Goal: Information Seeking & Learning: Learn about a topic

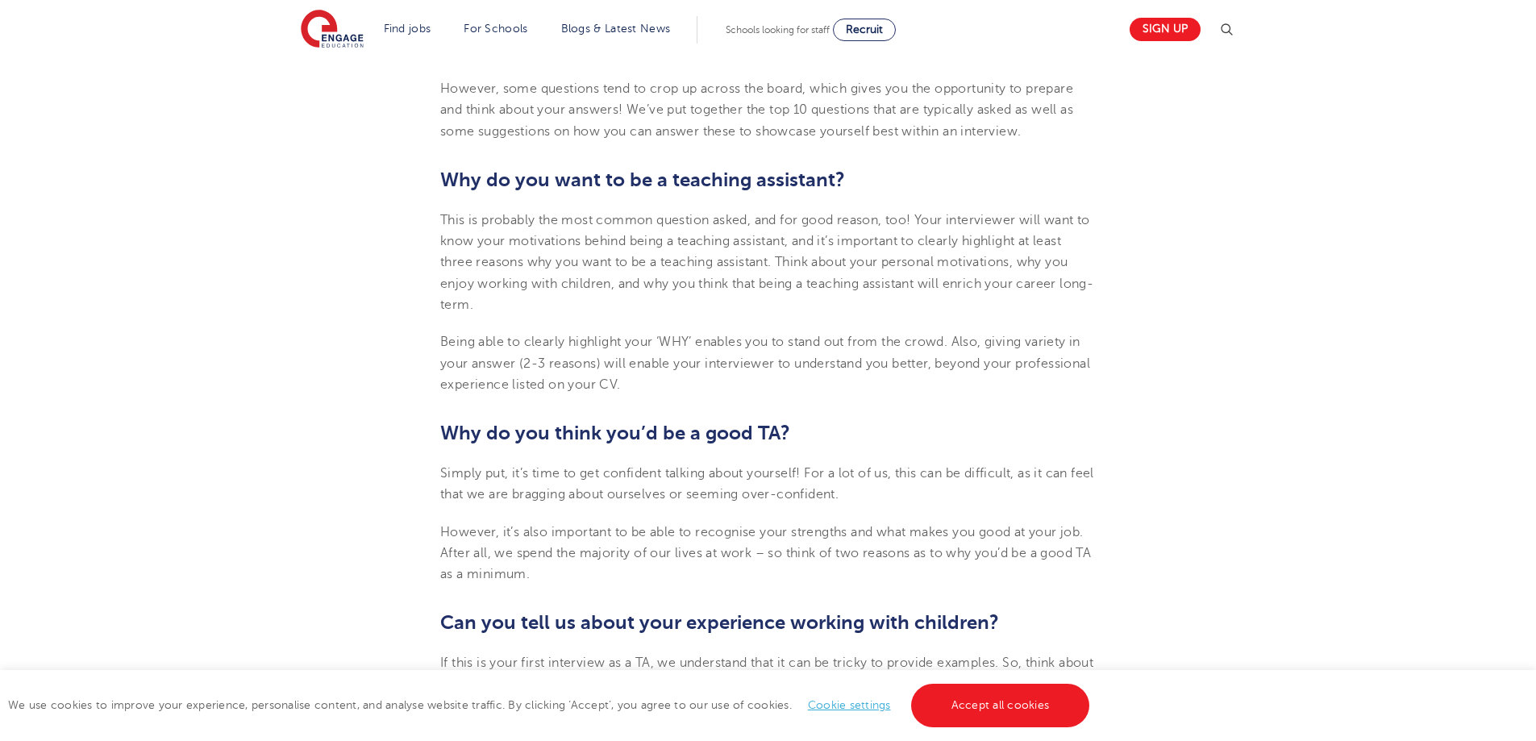
scroll to position [726, 0]
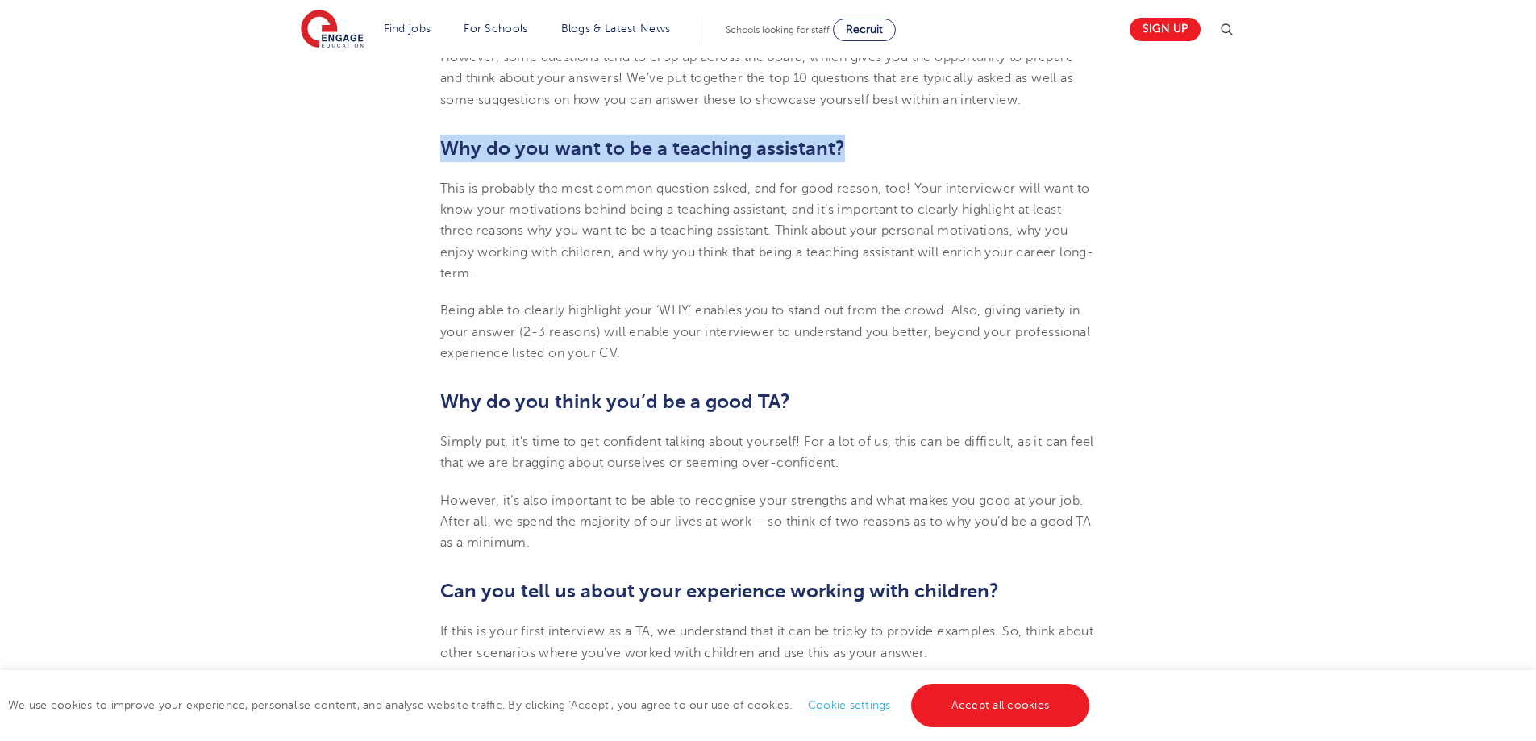
drag, startPoint x: 442, startPoint y: 151, endPoint x: 851, endPoint y: 157, distance: 409.6
click at [851, 157] on h2 "Why do you want to be a teaching assistant?" at bounding box center [767, 148] width 655 height 27
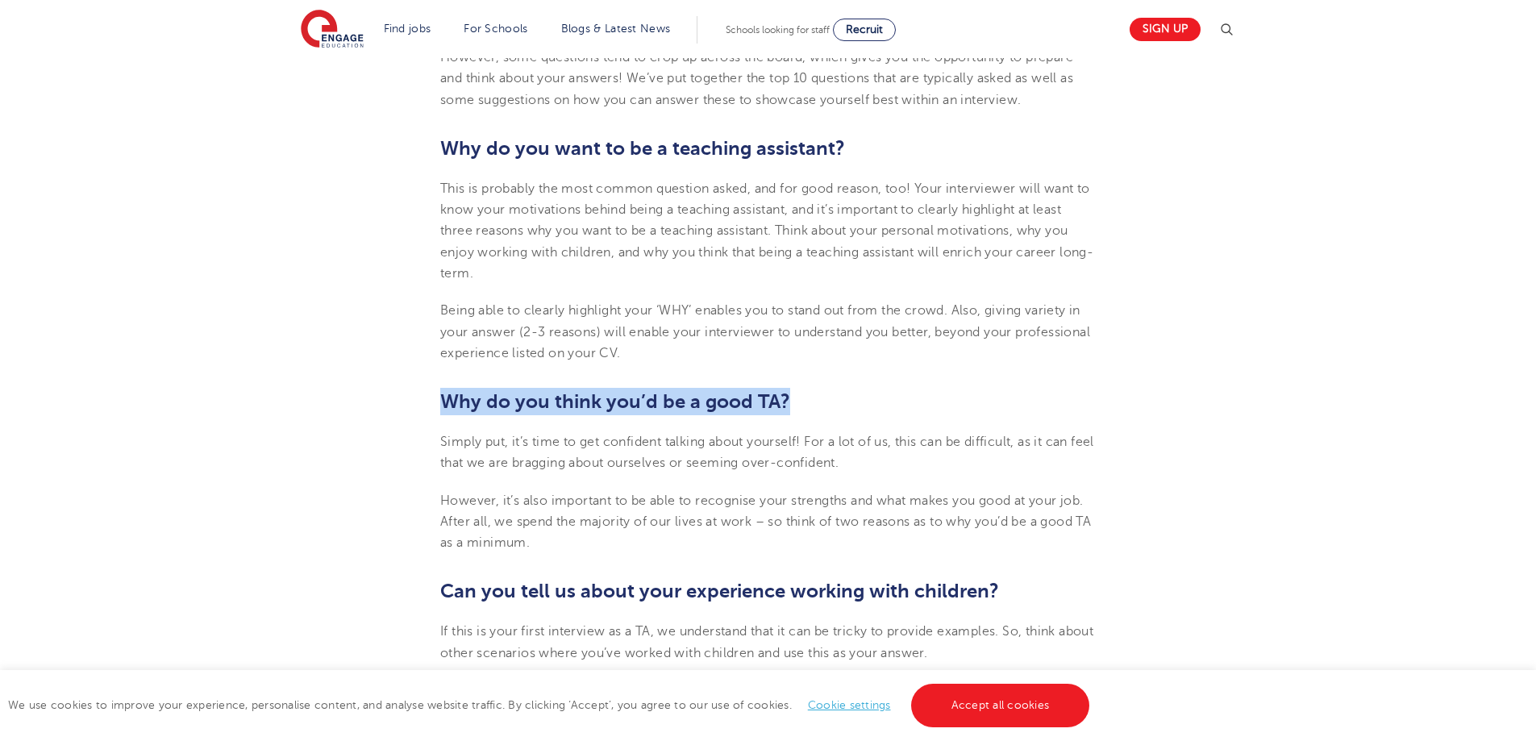
drag, startPoint x: 446, startPoint y: 402, endPoint x: 783, endPoint y: 409, distance: 337.0
click at [783, 409] on b "Why do you think you’d be a good TA?" at bounding box center [615, 401] width 350 height 23
copy b "Why do you think you’d be a good TA?"
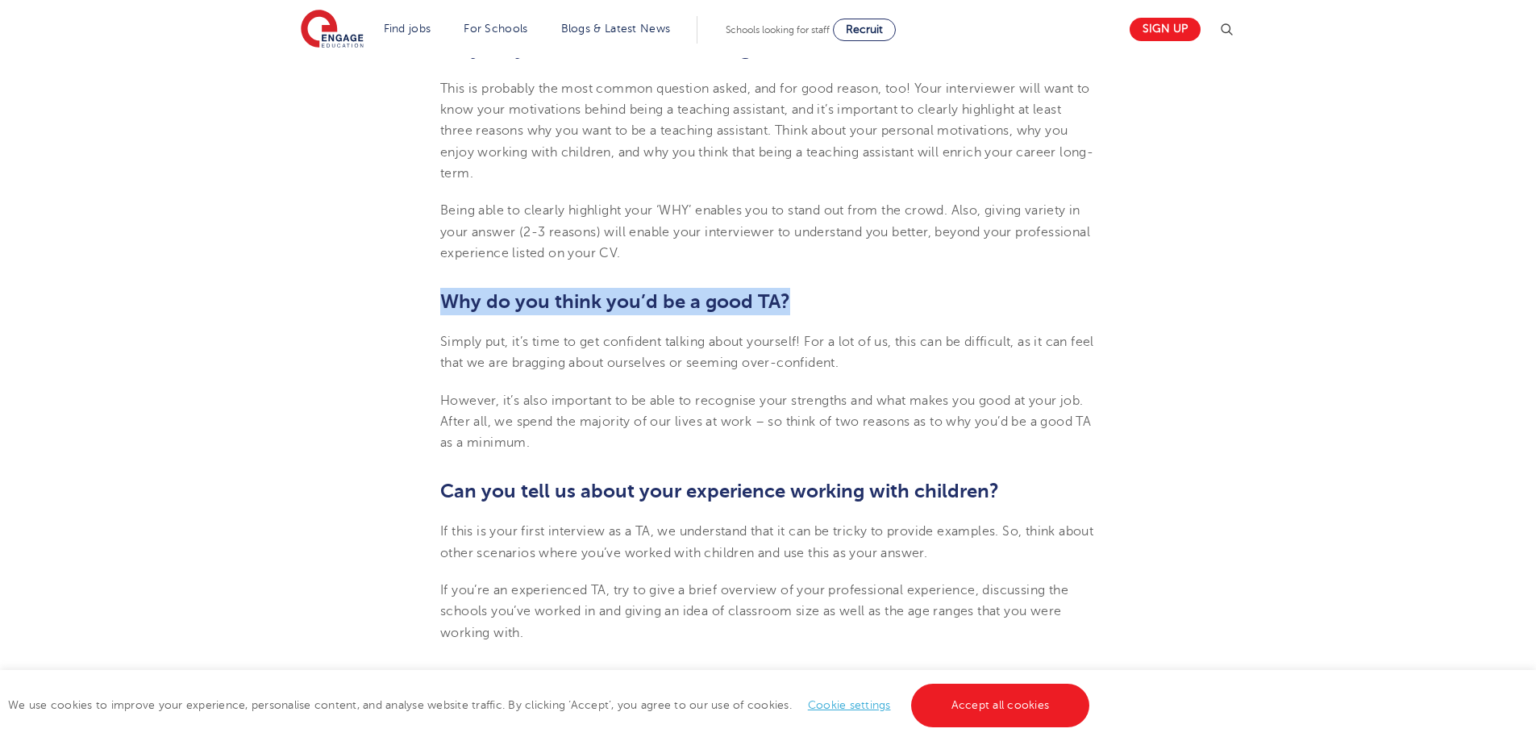
scroll to position [967, 0]
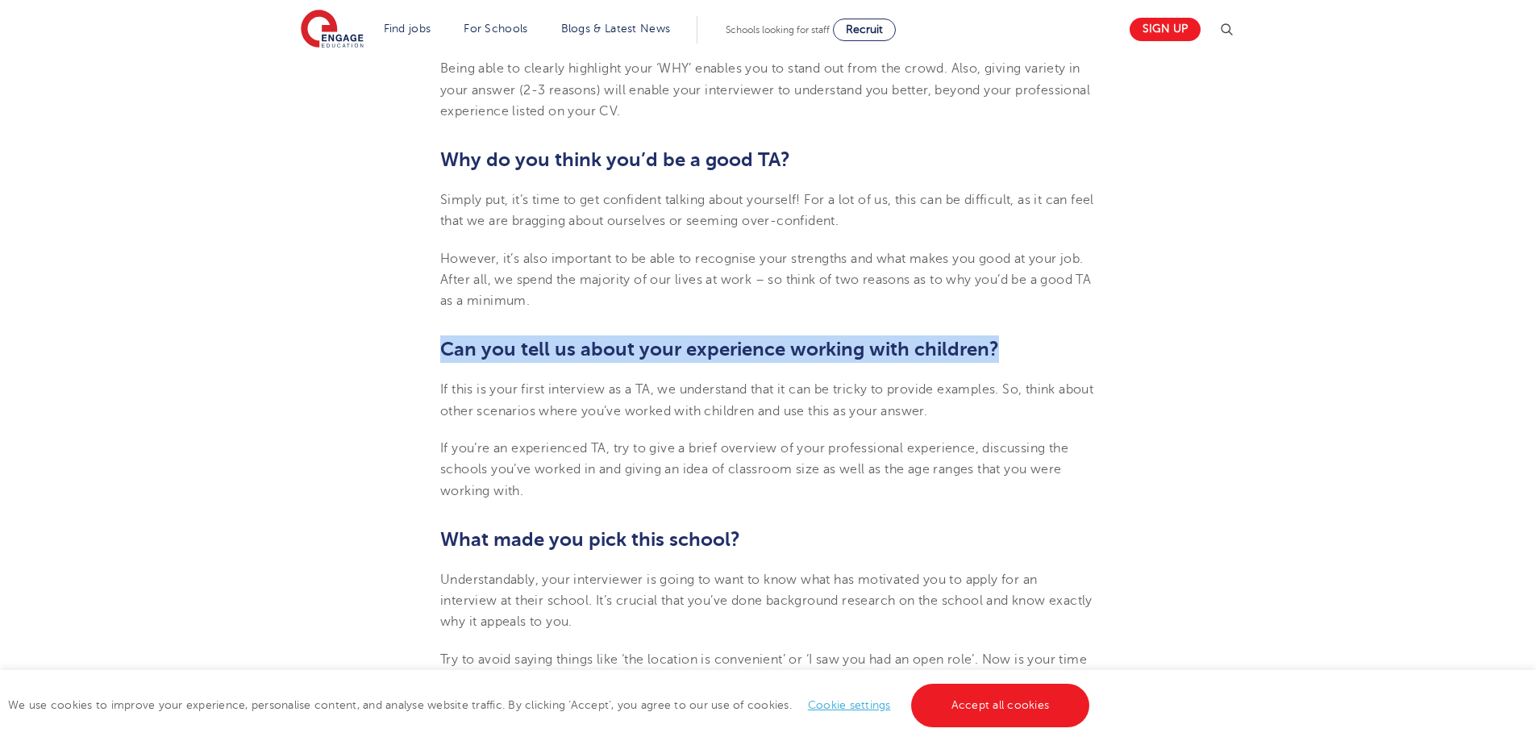
drag, startPoint x: 440, startPoint y: 347, endPoint x: 999, endPoint y: 351, distance: 558.7
click at [999, 351] on h2 "Can you tell us about your experience working with children?" at bounding box center [767, 348] width 655 height 27
copy b "Can you tell us about your experience working with children?"
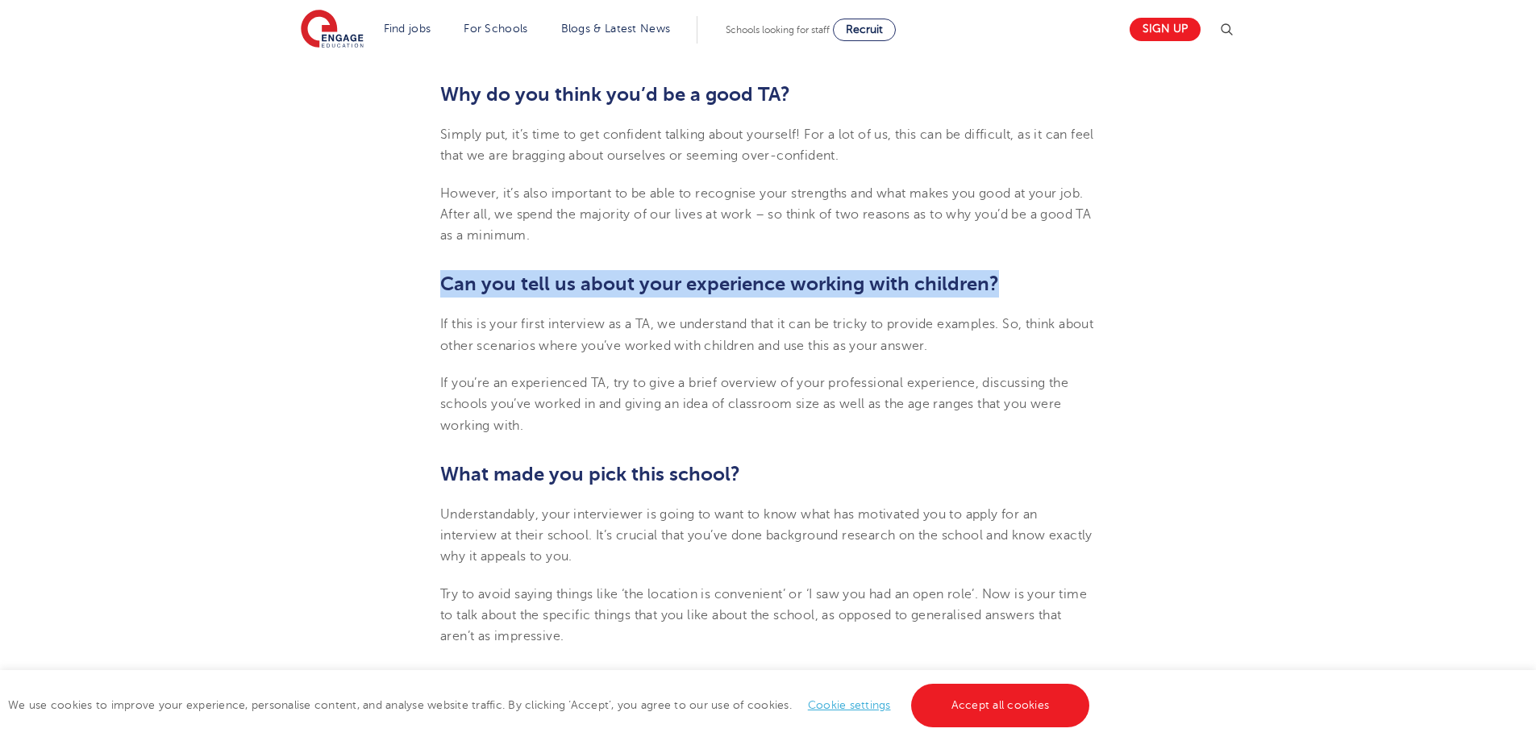
scroll to position [1209, 0]
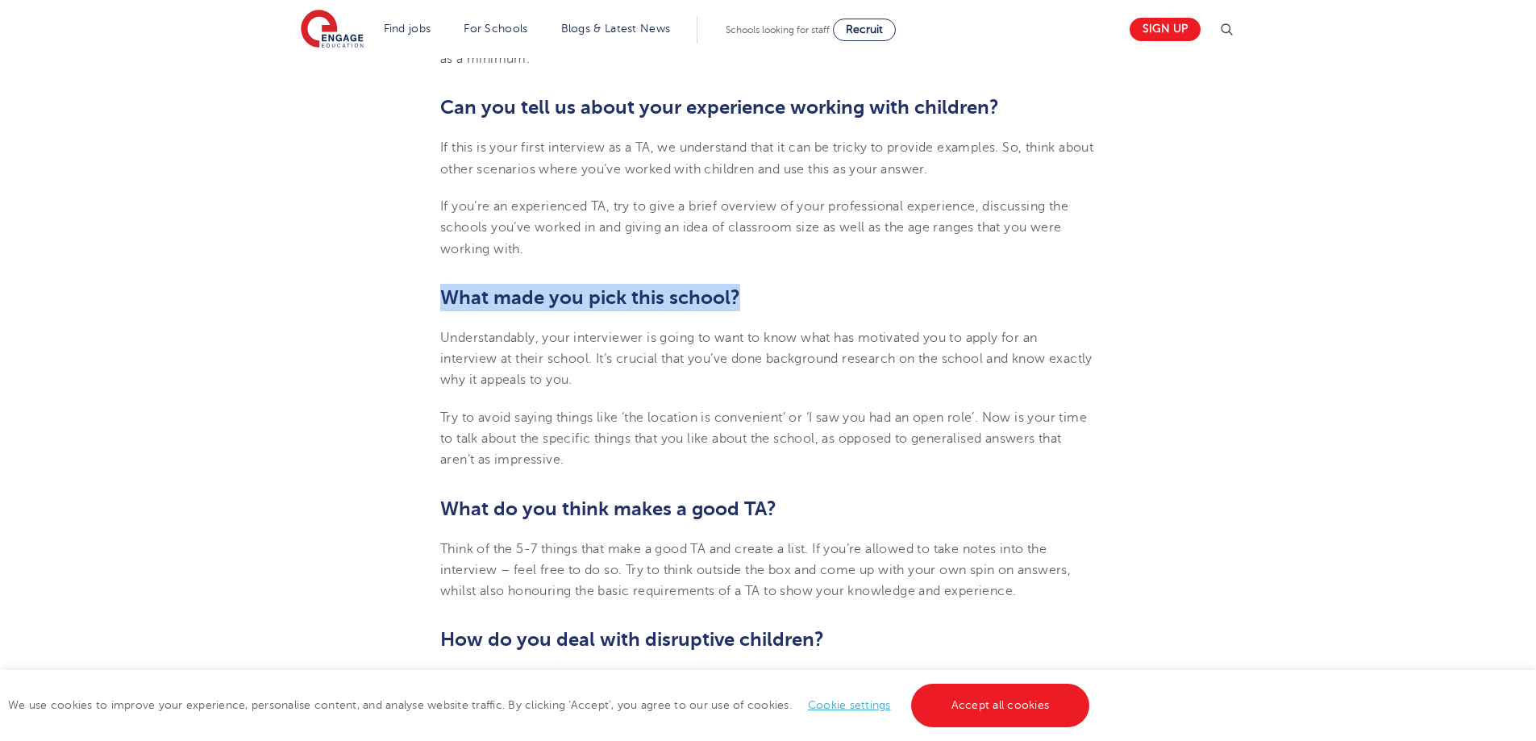
drag, startPoint x: 447, startPoint y: 296, endPoint x: 746, endPoint y: 302, distance: 298.3
click at [746, 302] on h2 "What made you pick this school?" at bounding box center [767, 297] width 655 height 27
copy b "What made you pick this school?"
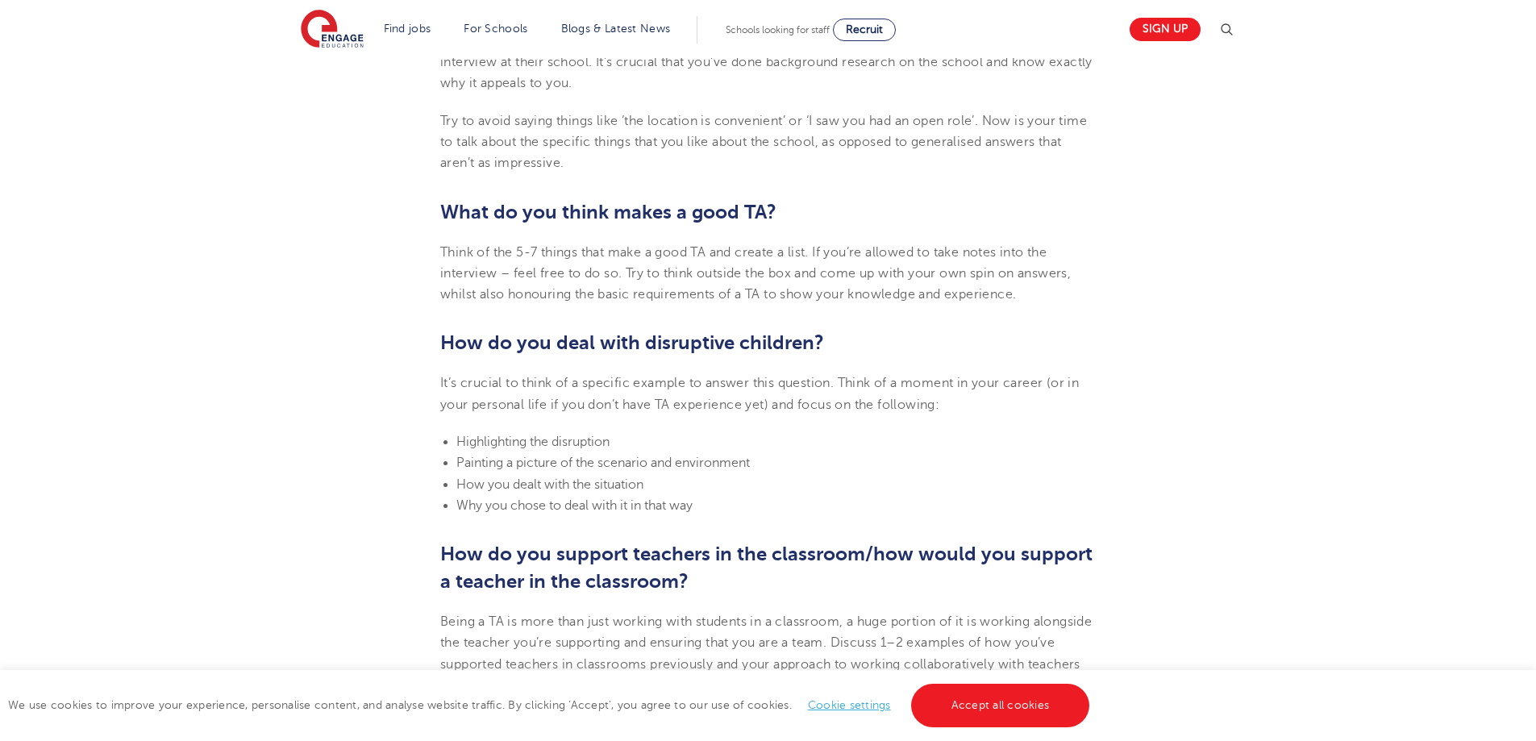
scroll to position [1612, 0]
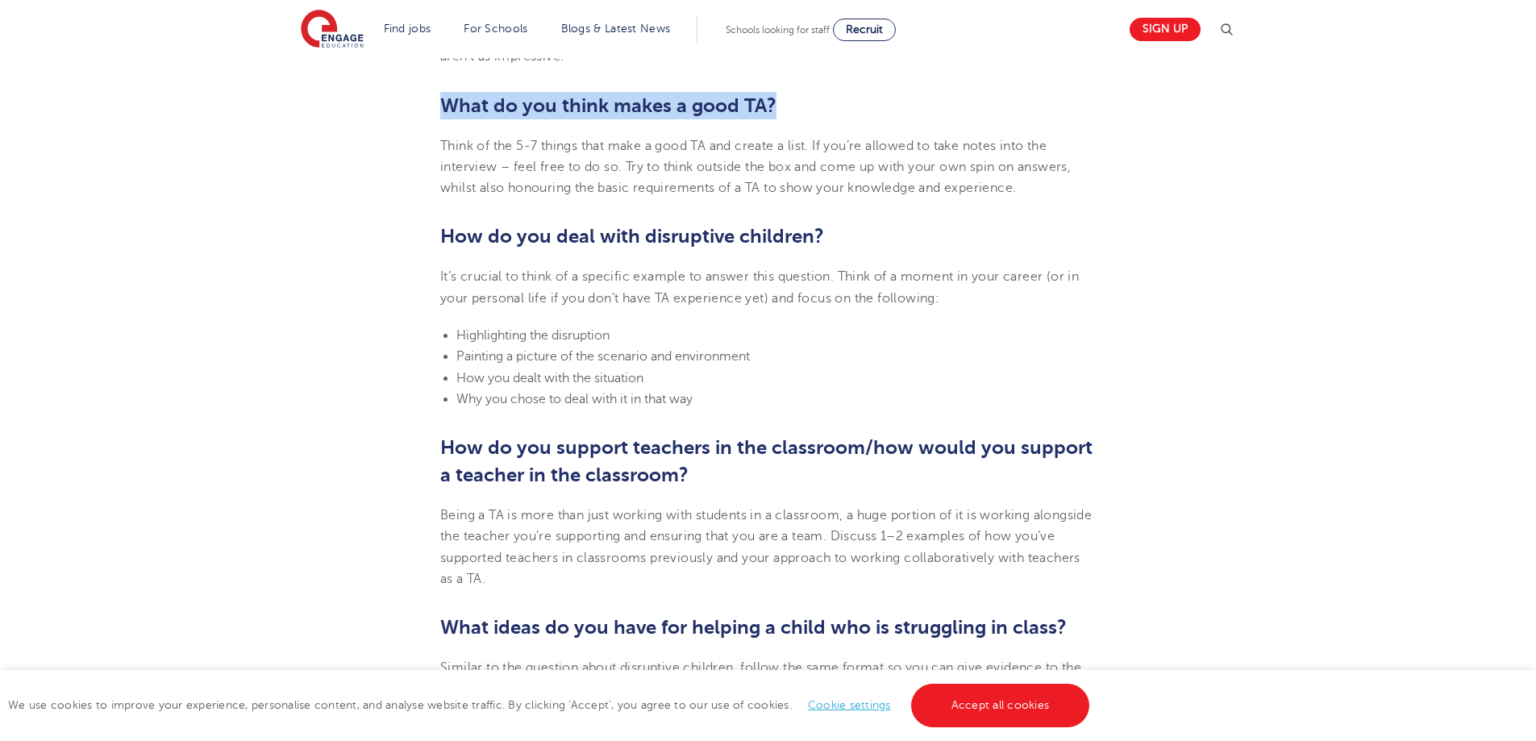
drag, startPoint x: 443, startPoint y: 107, endPoint x: 772, endPoint y: 103, distance: 329.0
click at [772, 103] on b "What do you think makes a good TA?" at bounding box center [608, 105] width 336 height 23
copy b "What do you think makes a good TA?"
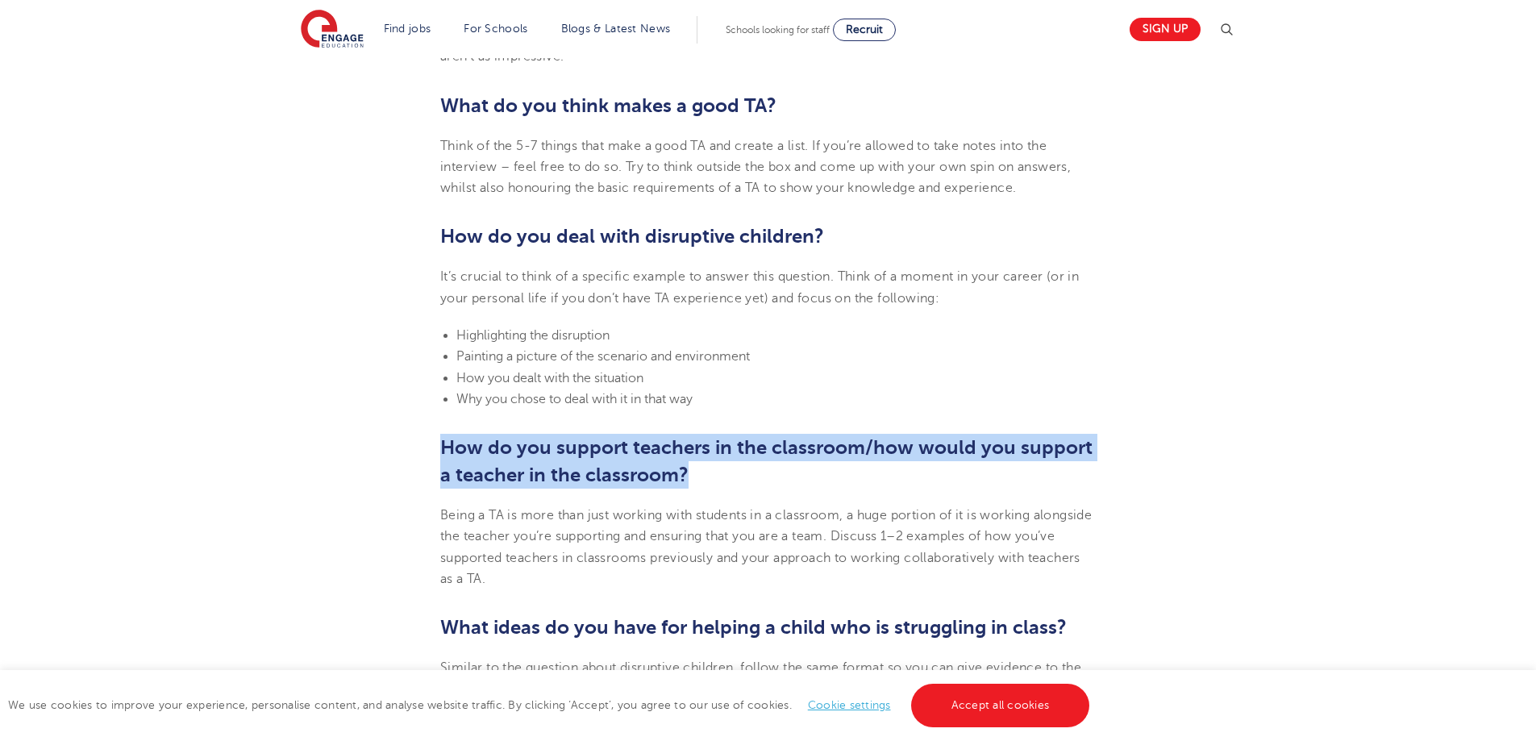
drag, startPoint x: 445, startPoint y: 450, endPoint x: 699, endPoint y: 480, distance: 255.8
click at [699, 480] on h2 "How do you support teachers in the classroom/how would you support a teacher in…" at bounding box center [767, 461] width 655 height 55
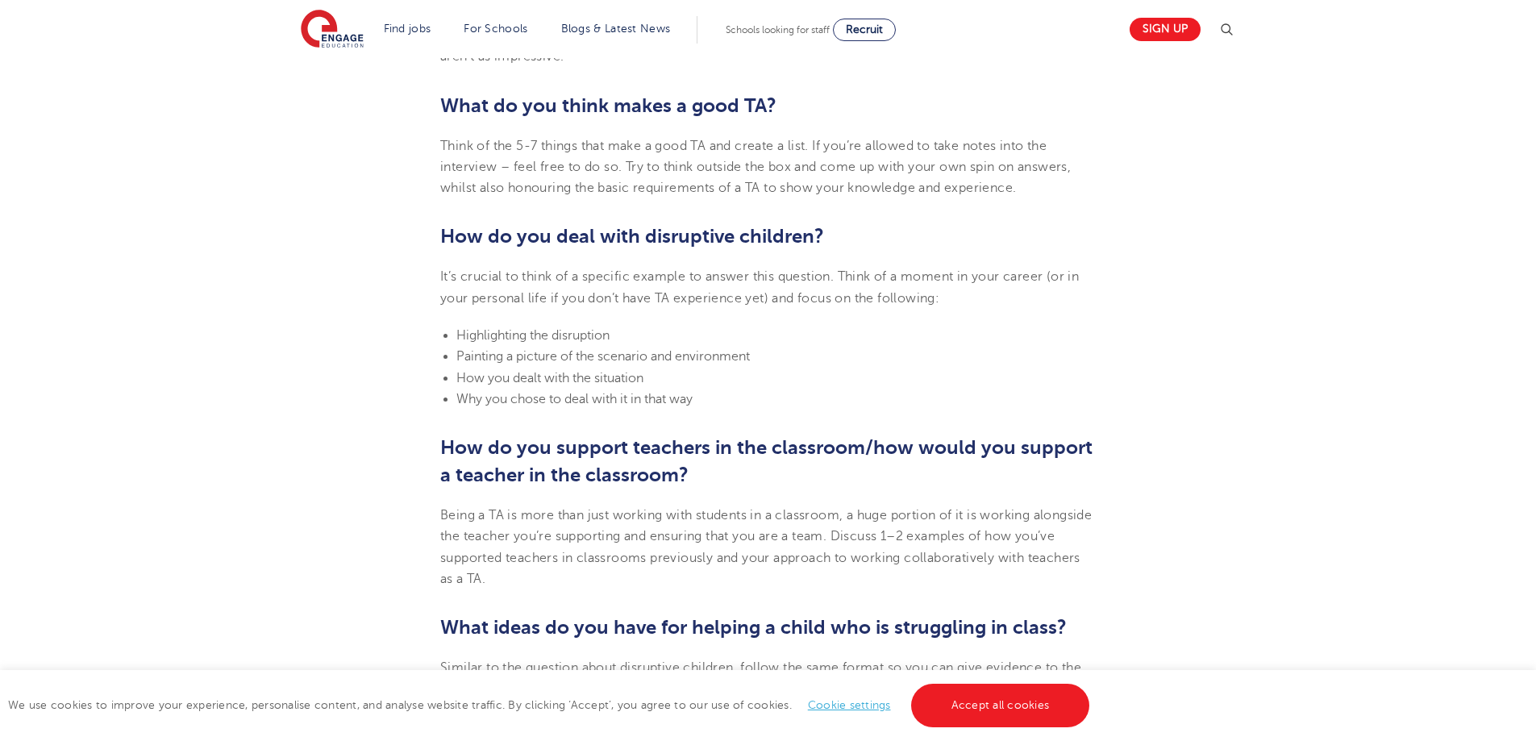
click at [611, 241] on b "How do you deal with disruptive children?" at bounding box center [632, 236] width 384 height 23
click at [612, 239] on b "How do you deal with disruptive children?" at bounding box center [632, 236] width 384 height 23
click at [613, 233] on b "How do you deal with disruptive children?" at bounding box center [632, 236] width 384 height 23
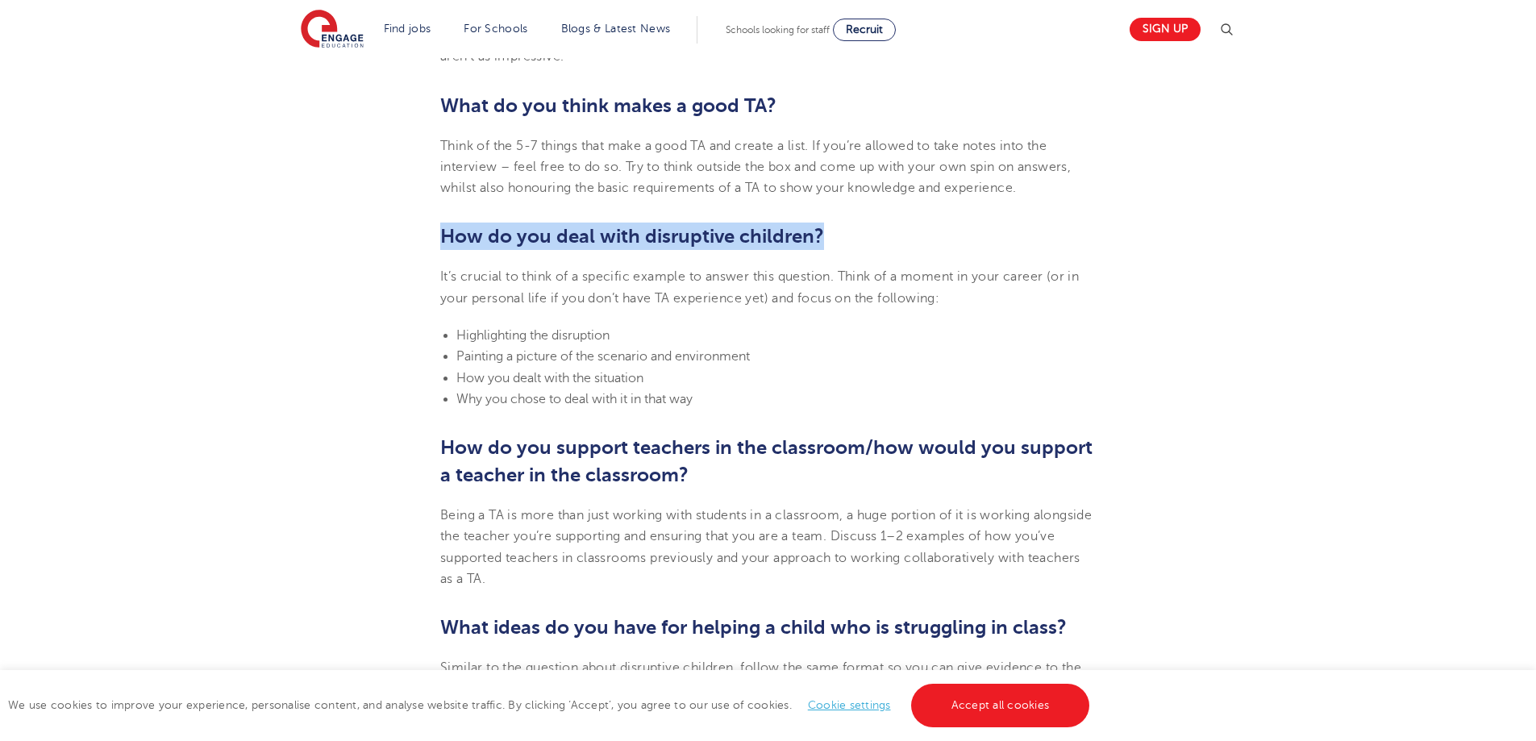
click at [613, 233] on b "How do you deal with disruptive children?" at bounding box center [632, 236] width 384 height 23
copy b "How do you deal with disruptive children?"
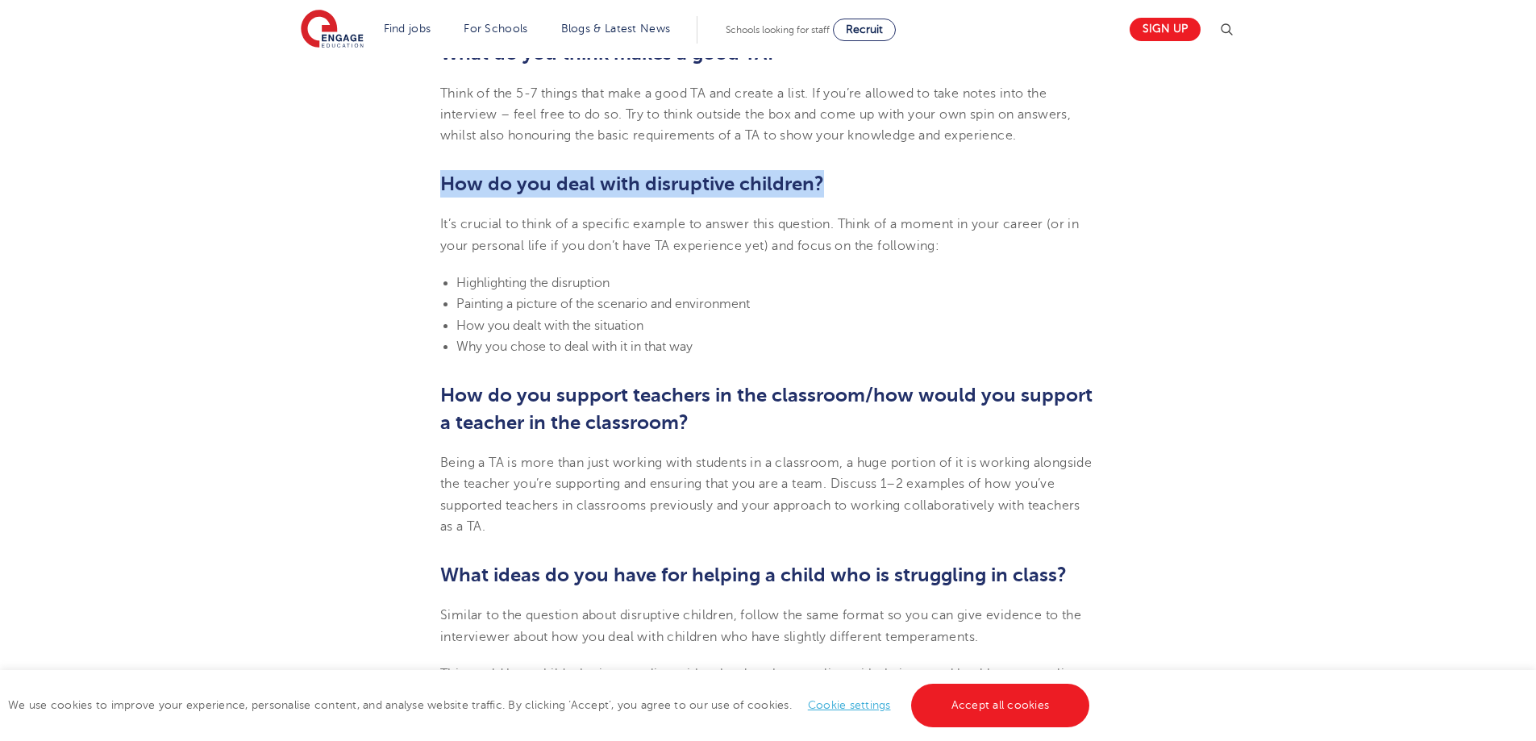
scroll to position [1693, 0]
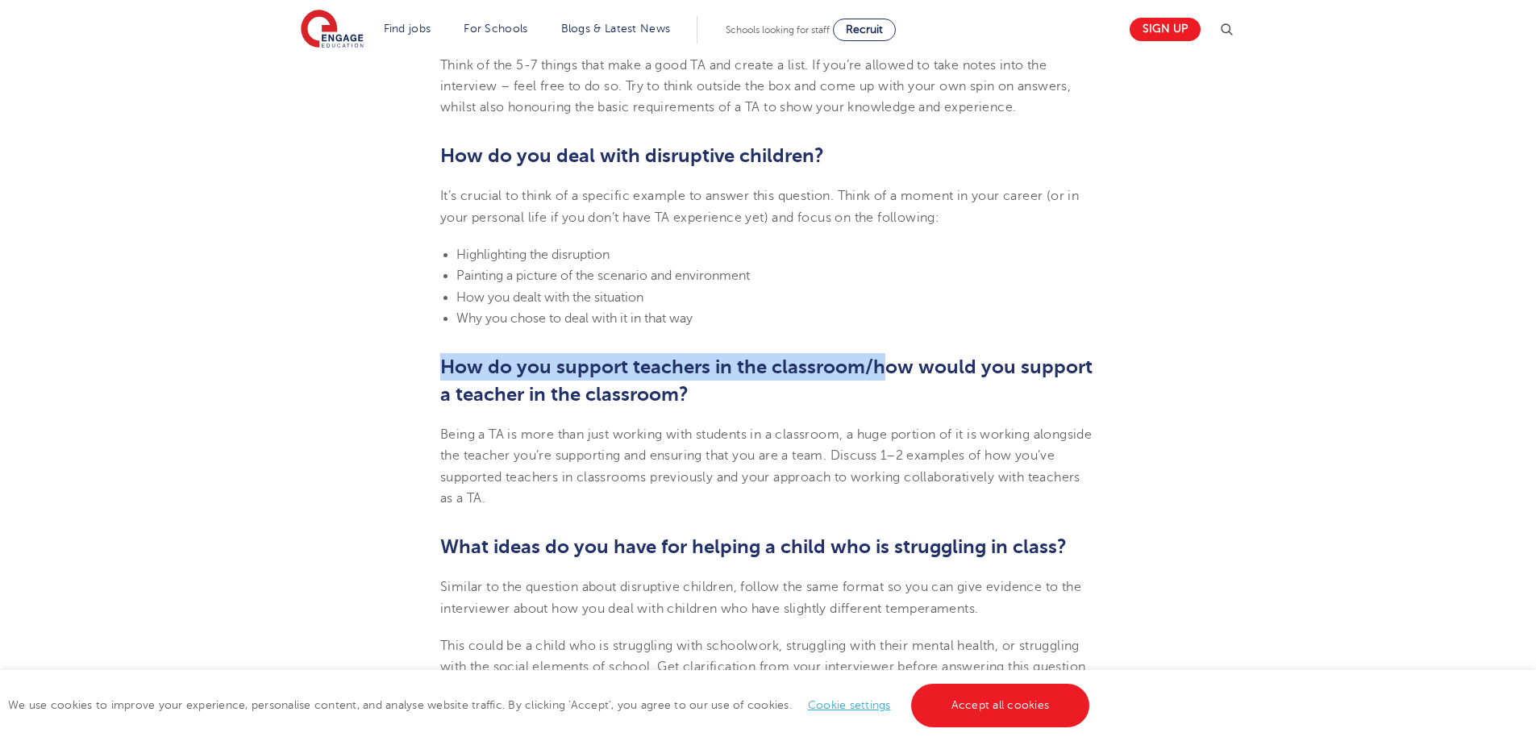
drag, startPoint x: 448, startPoint y: 365, endPoint x: 884, endPoint y: 366, distance: 435.3
click at [884, 366] on b "How do you support teachers in the classroom/how would you support a teacher in…" at bounding box center [766, 381] width 652 height 50
click at [881, 366] on b "How do you support teachers in the classroom/how would you support a teacher in…" at bounding box center [766, 381] width 652 height 50
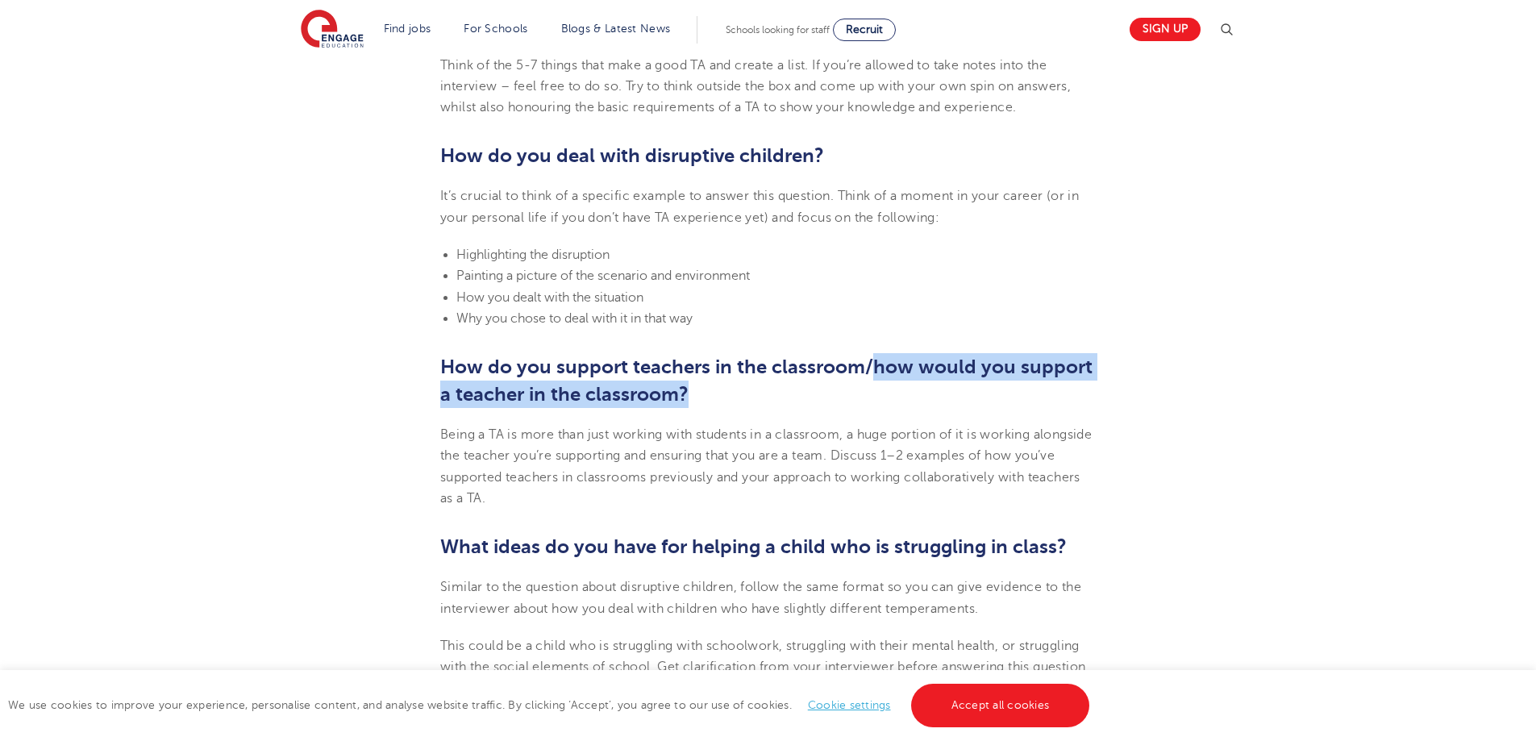
drag, startPoint x: 876, startPoint y: 366, endPoint x: 870, endPoint y: 386, distance: 20.9
click at [870, 386] on h2 "How do you support teachers in the classroom/how would you support a teacher in…" at bounding box center [767, 380] width 655 height 55
copy b "how would you support a teacher in the classroom?"
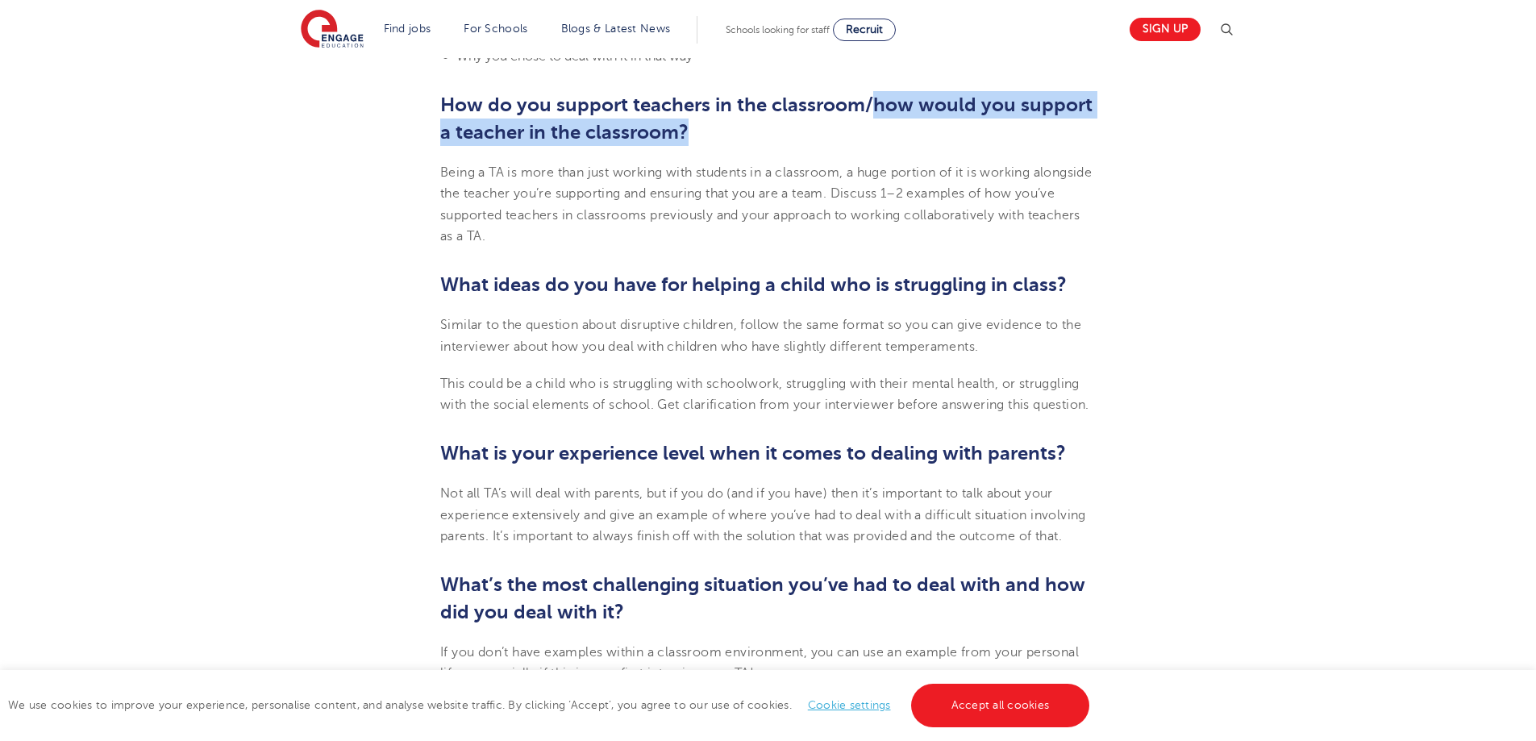
scroll to position [2015, 0]
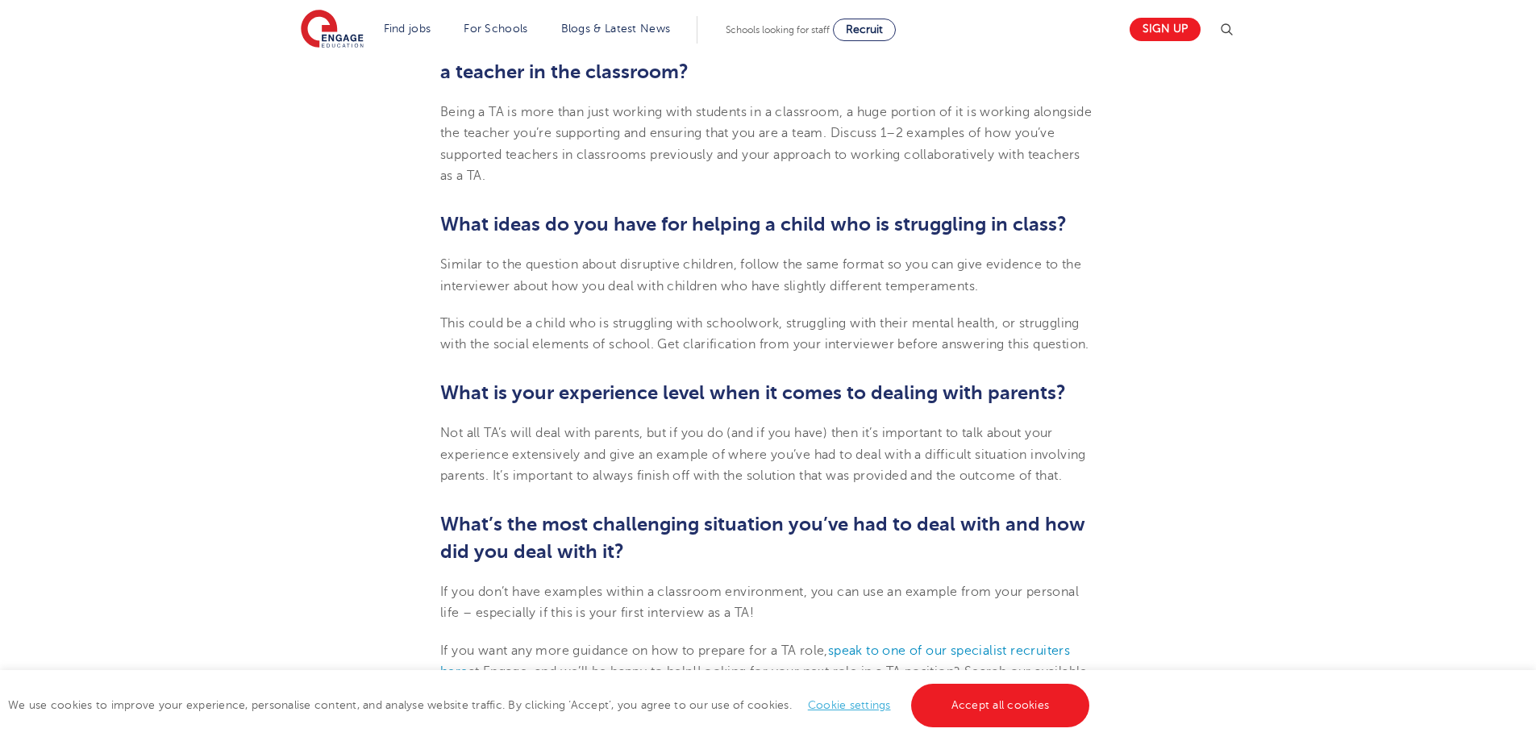
click at [719, 223] on b "What ideas do you have for helping a child who is struggling in class?" at bounding box center [753, 224] width 626 height 23
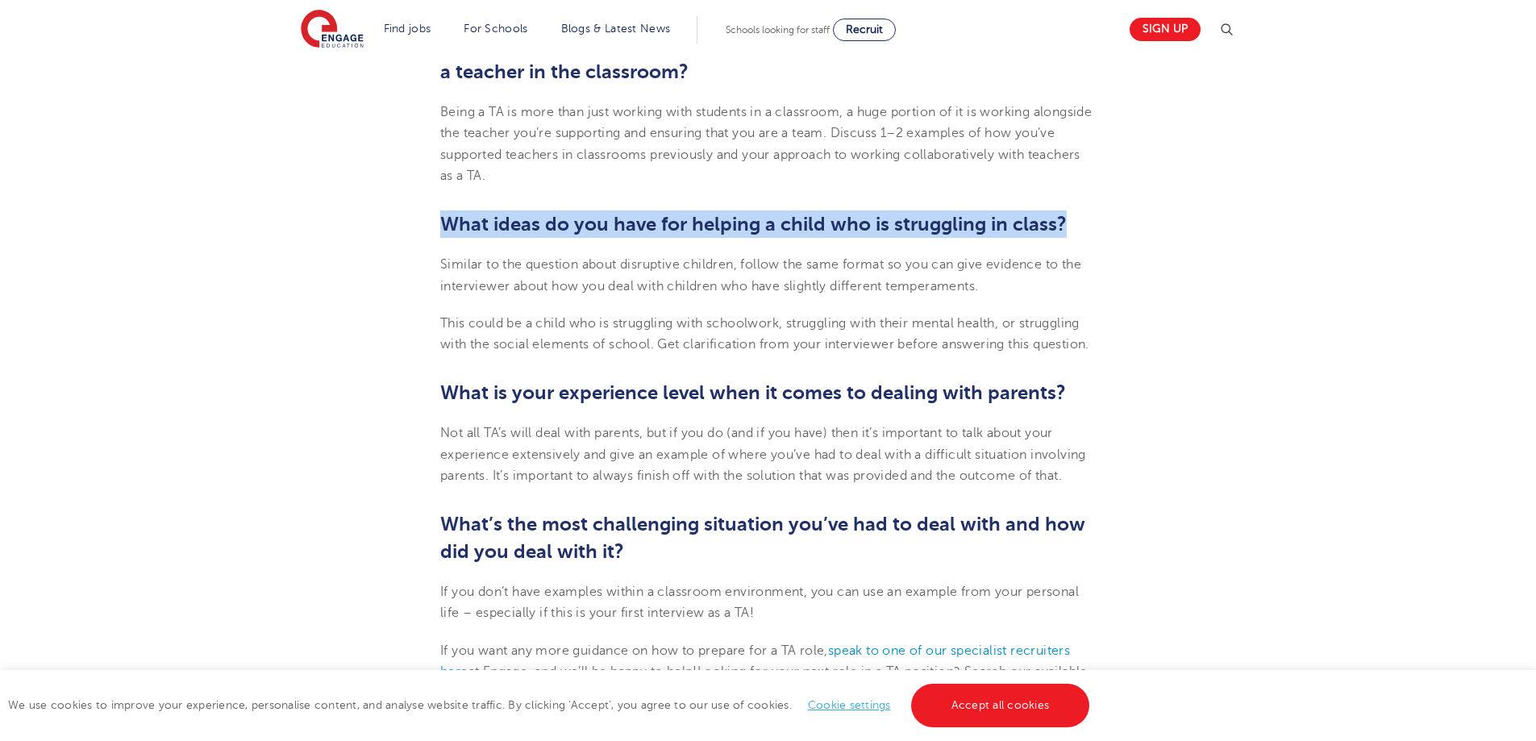
click at [719, 223] on b "What ideas do you have for helping a child who is struggling in class?" at bounding box center [753, 224] width 626 height 23
copy b "What ideas do you have for helping a child who is struggling in class?"
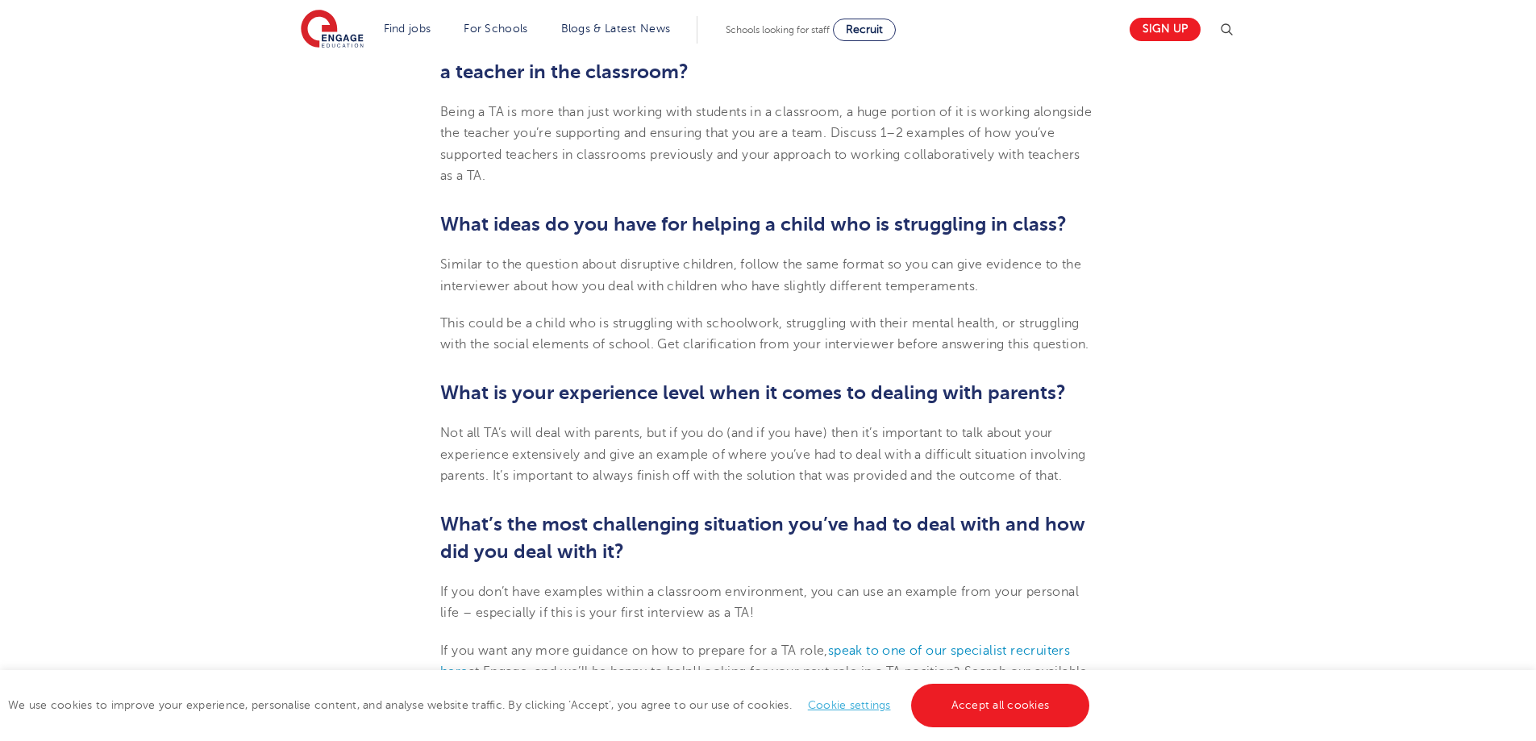
click at [740, 392] on b "What is your experience level when it comes to dealing with parents?" at bounding box center [753, 392] width 626 height 23
click at [741, 392] on b "What is your experience level when it comes to dealing with parents?" at bounding box center [753, 392] width 626 height 23
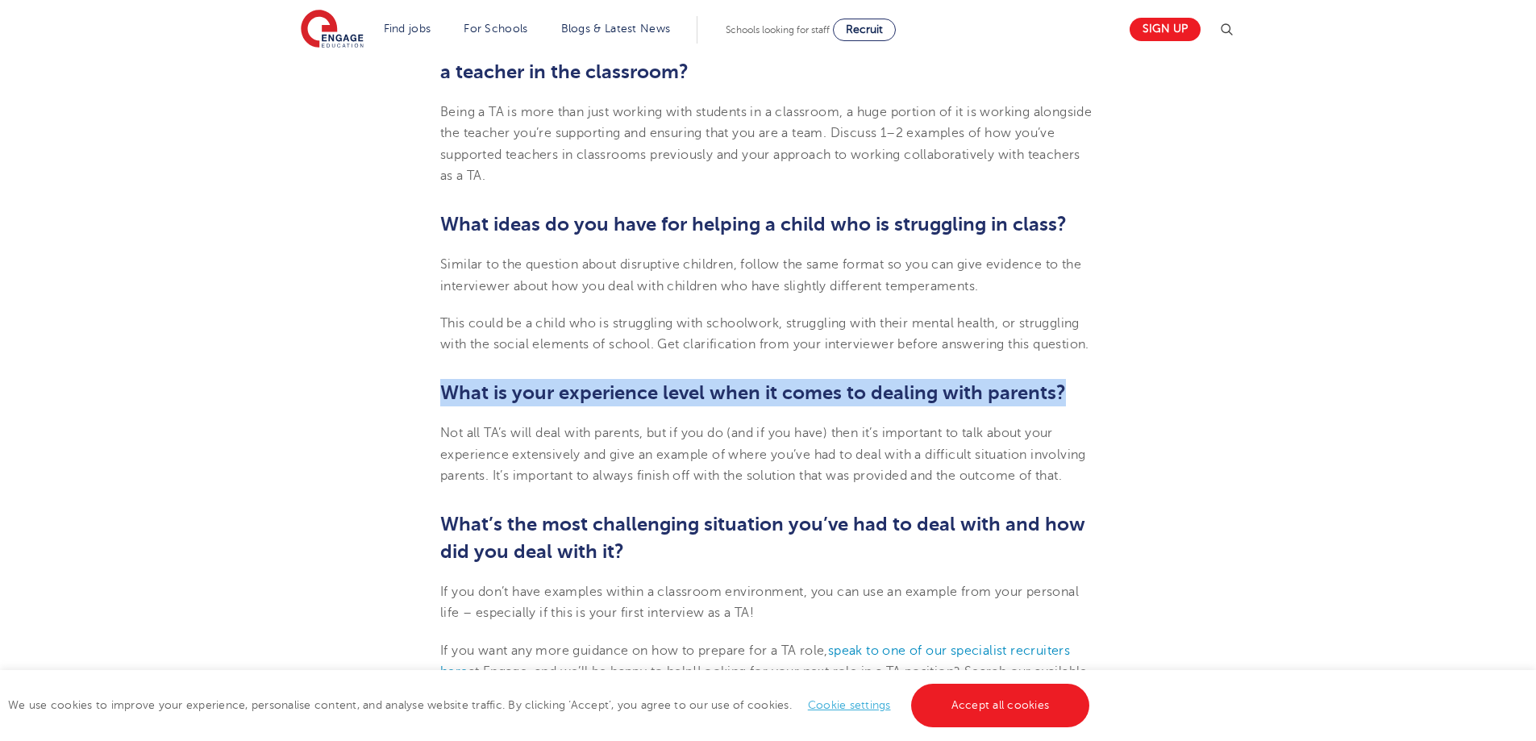
click at [741, 392] on b "What is your experience level when it comes to dealing with parents?" at bounding box center [753, 392] width 626 height 23
copy b "What is your experience level when it comes to dealing with parents?"
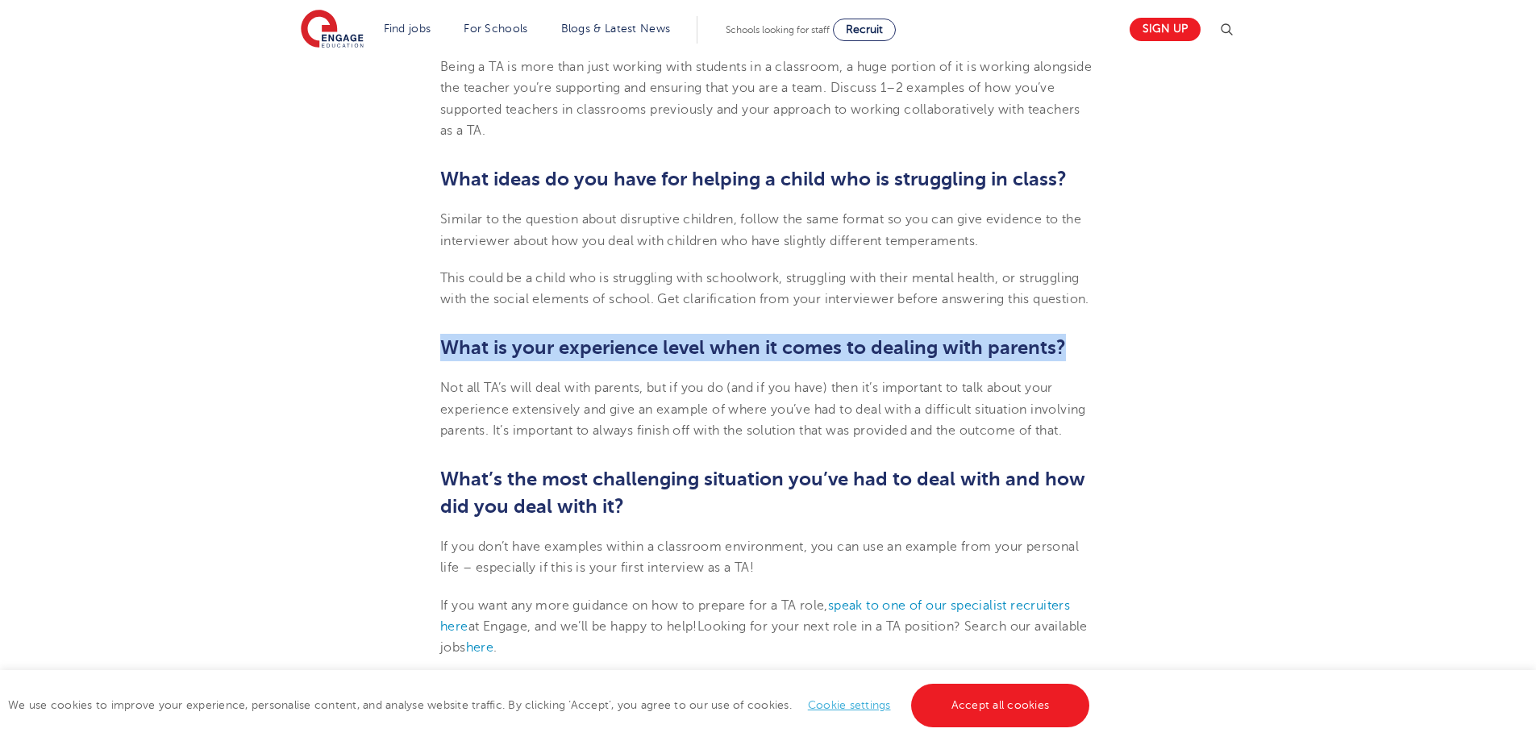
scroll to position [2177, 0]
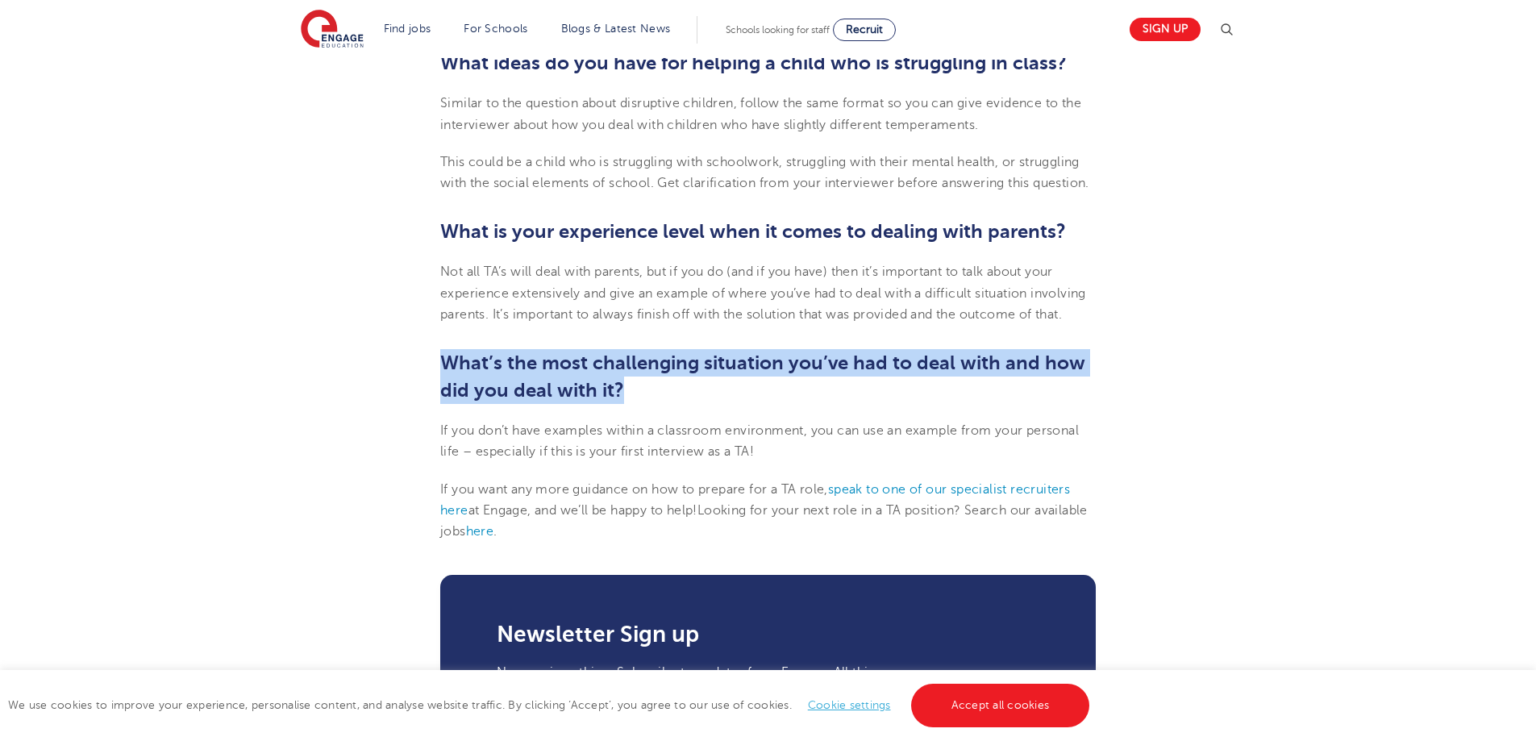
drag, startPoint x: 620, startPoint y: 389, endPoint x: 441, endPoint y: 362, distance: 180.9
click at [441, 362] on b "What’s the most challenging situation you’ve had to deal with and how did you d…" at bounding box center [762, 376] width 645 height 50
copy b "What’s the most challenging situation you’ve had to deal with and how did you d…"
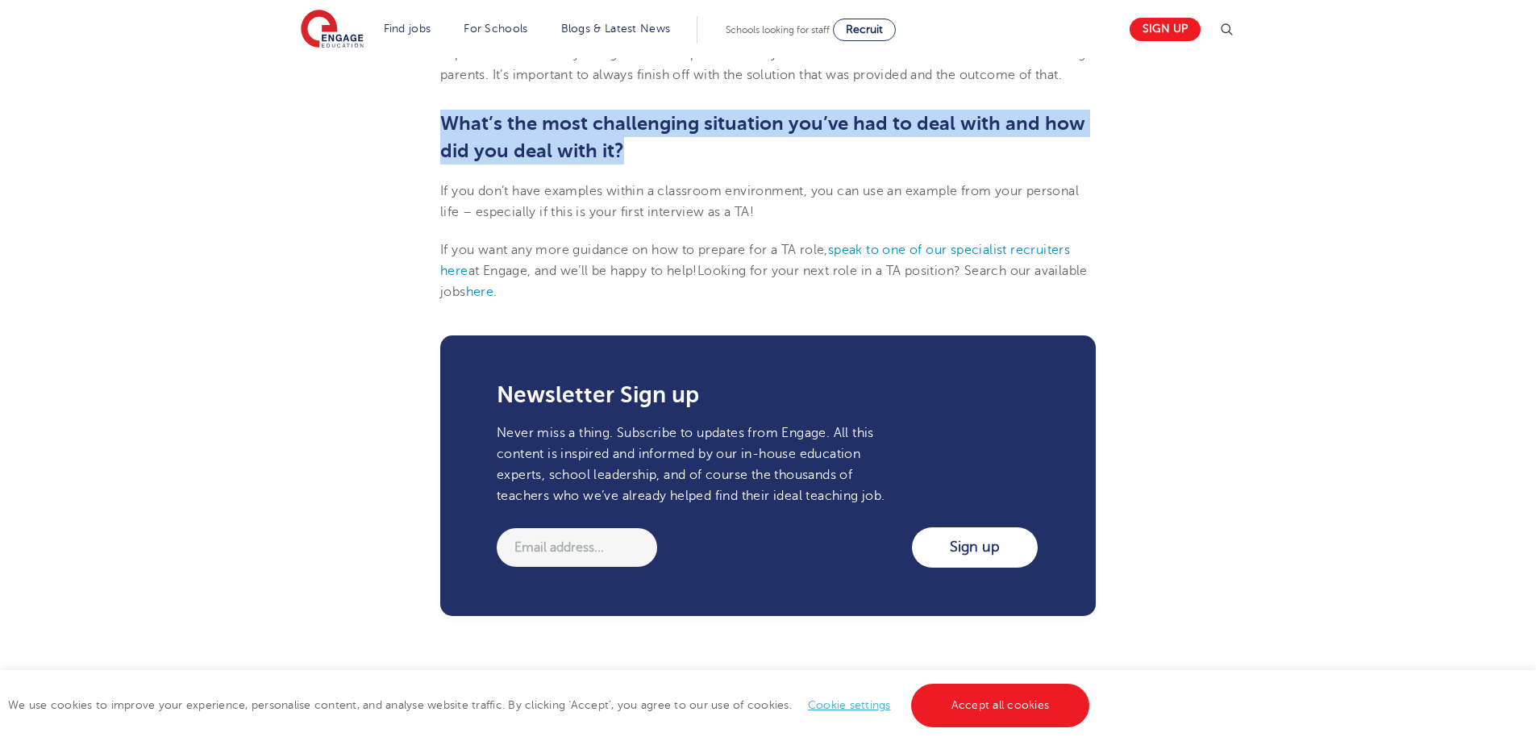
scroll to position [2419, 0]
